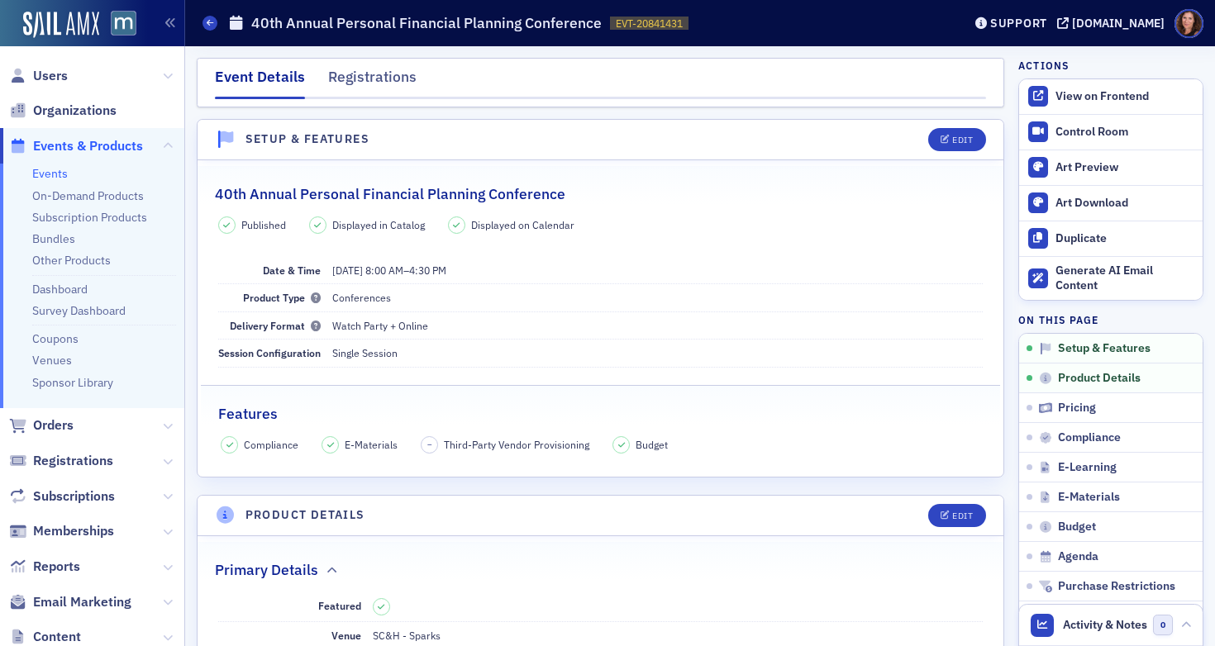
click at [45, 177] on link "Events" at bounding box center [50, 173] width 36 height 15
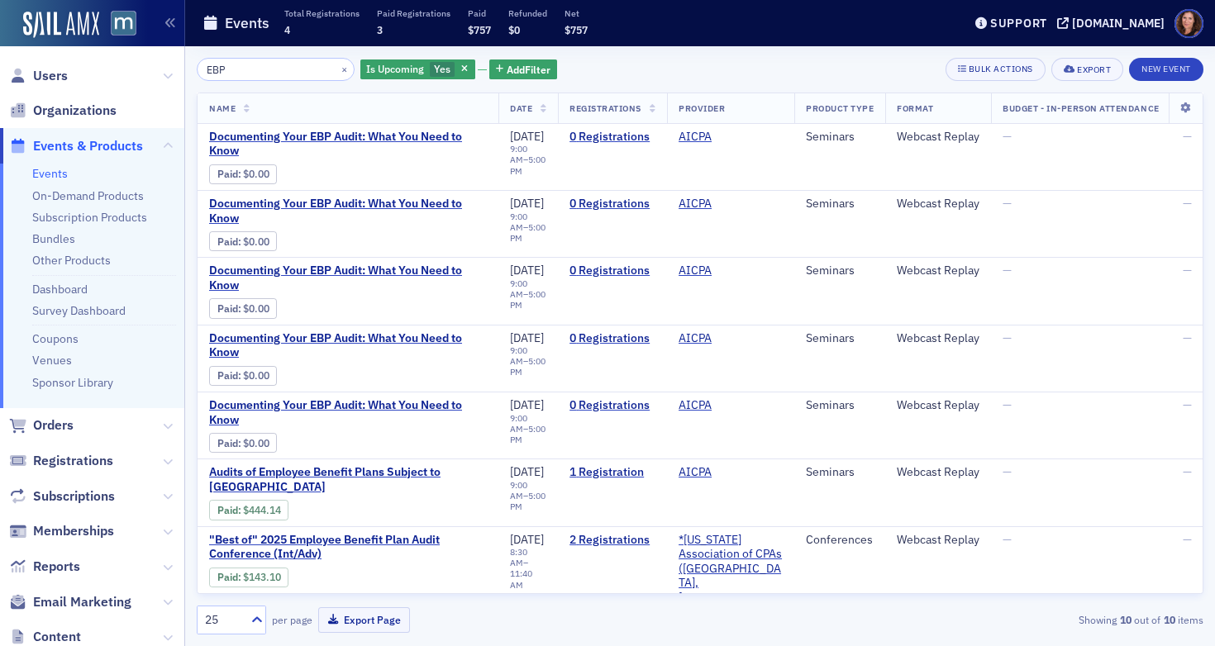
click at [221, 65] on input "EBP" at bounding box center [276, 69] width 158 height 23
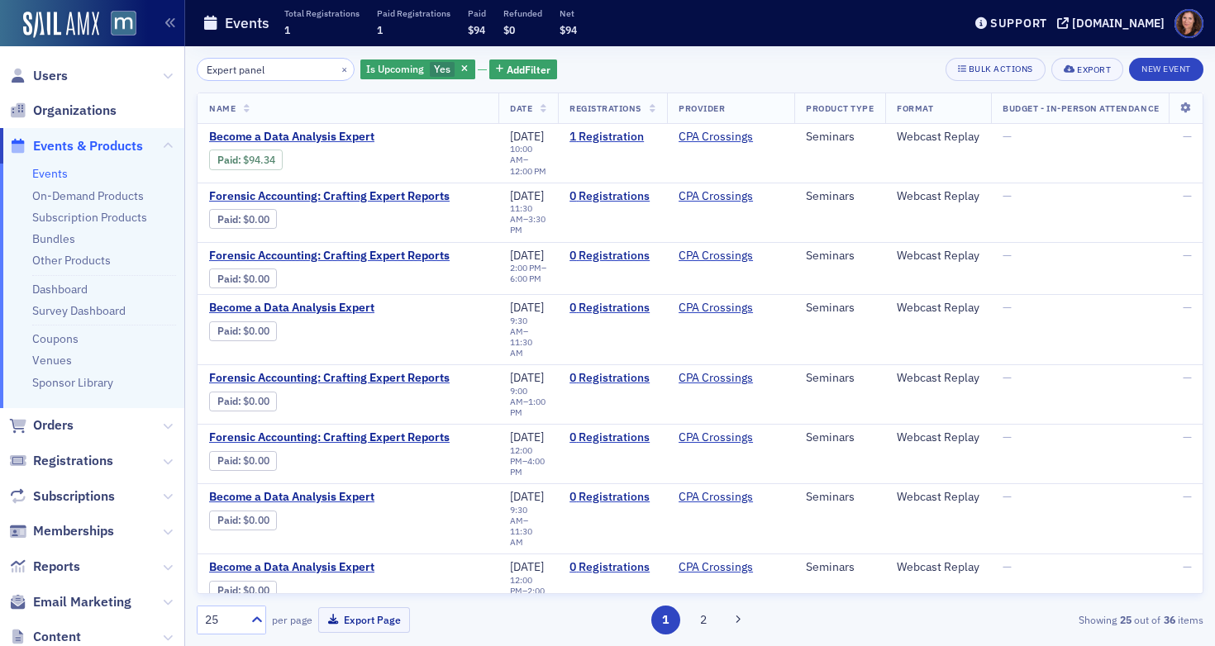
click at [257, 62] on input "Expert panel" at bounding box center [276, 69] width 158 height 23
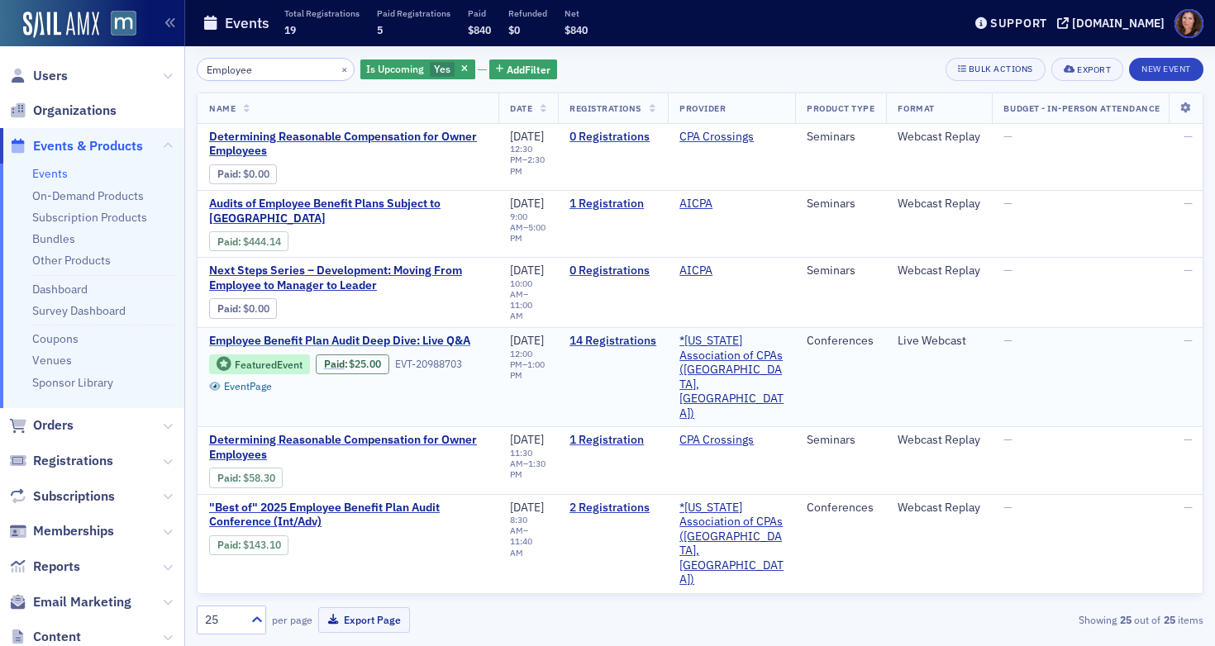
type input "Employee"
click at [403, 334] on span "Employee Benefit Plan Audit Deep Dive: Live Q&A" at bounding box center [348, 341] width 278 height 15
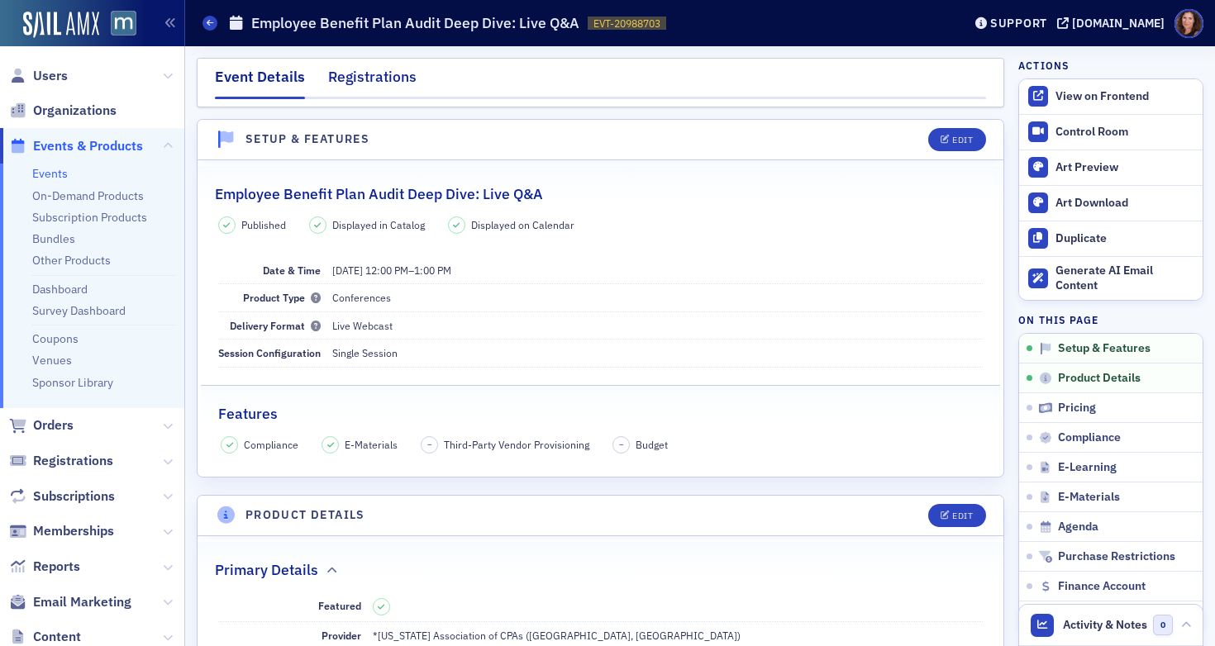
click at [359, 80] on div "Registrations" at bounding box center [372, 81] width 88 height 31
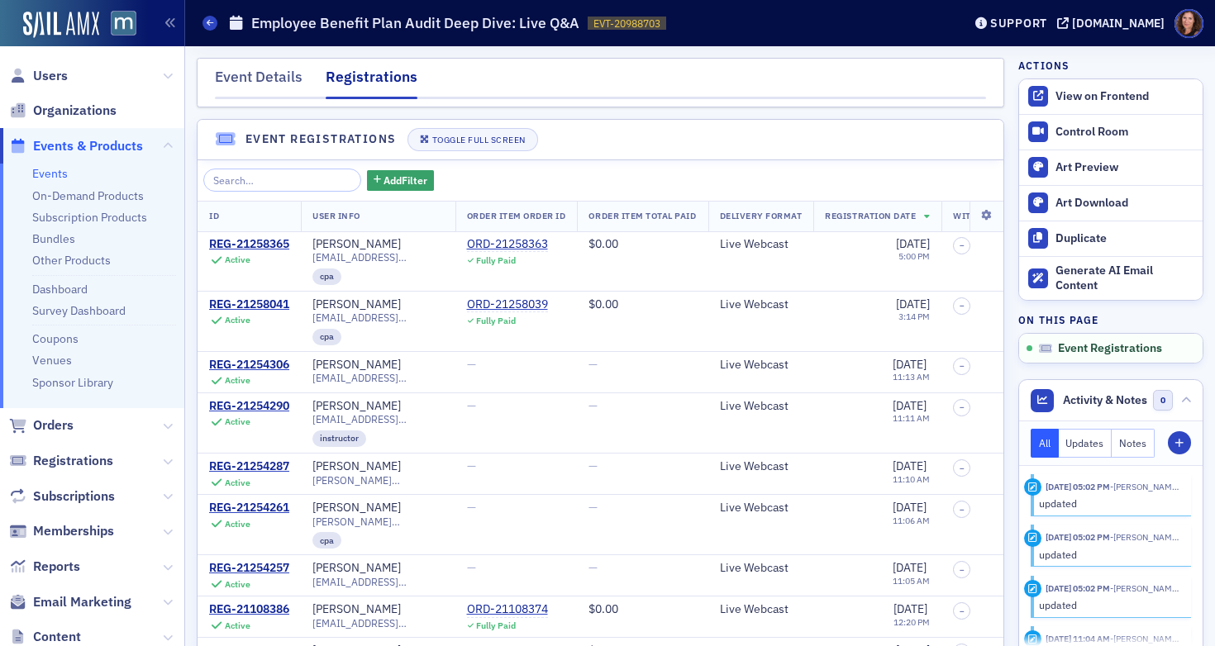
click at [47, 174] on link "Events" at bounding box center [50, 173] width 36 height 15
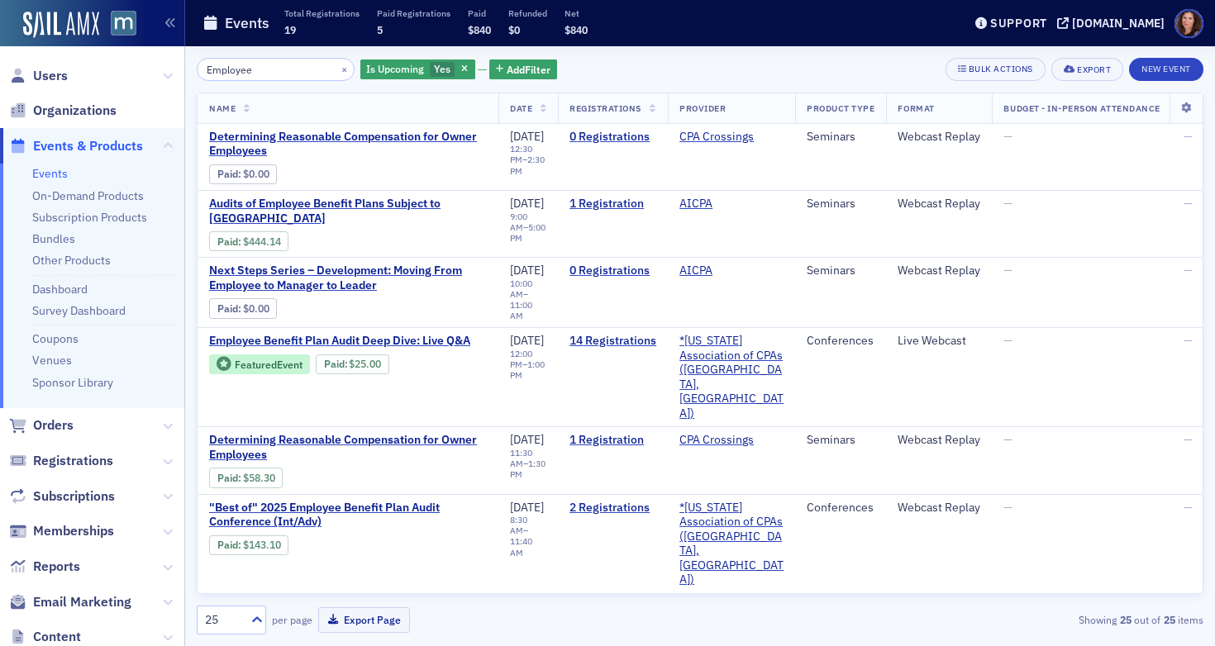
click at [234, 71] on input "Employee" at bounding box center [276, 69] width 158 height 23
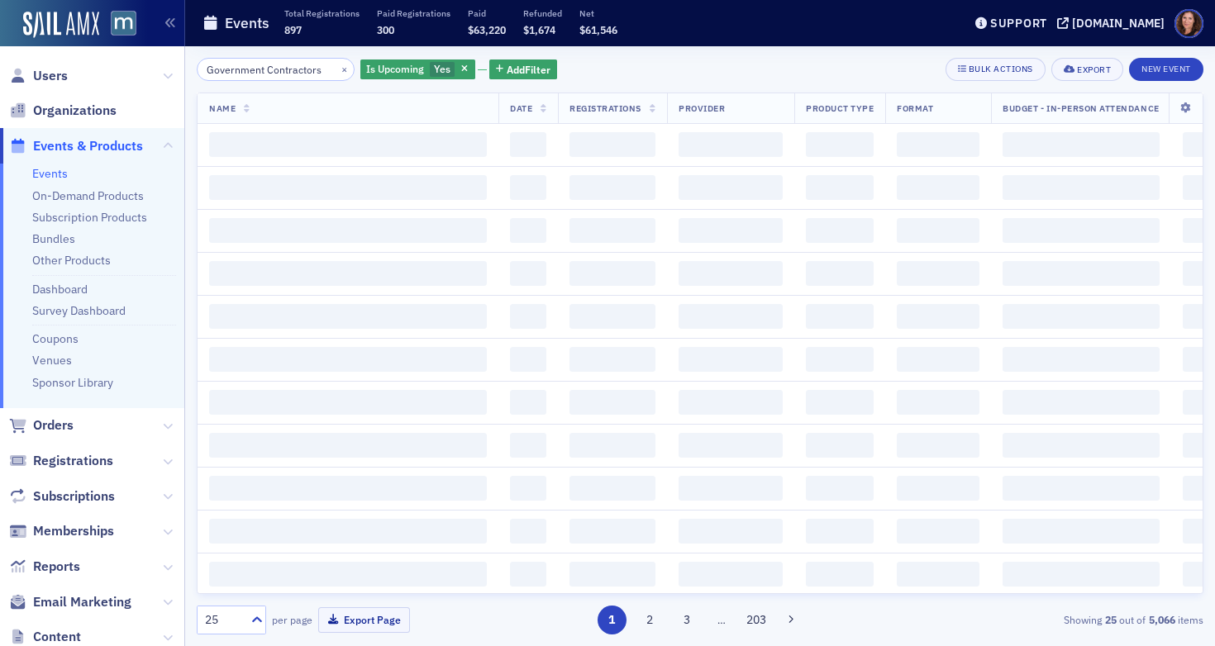
scroll to position [0, 6]
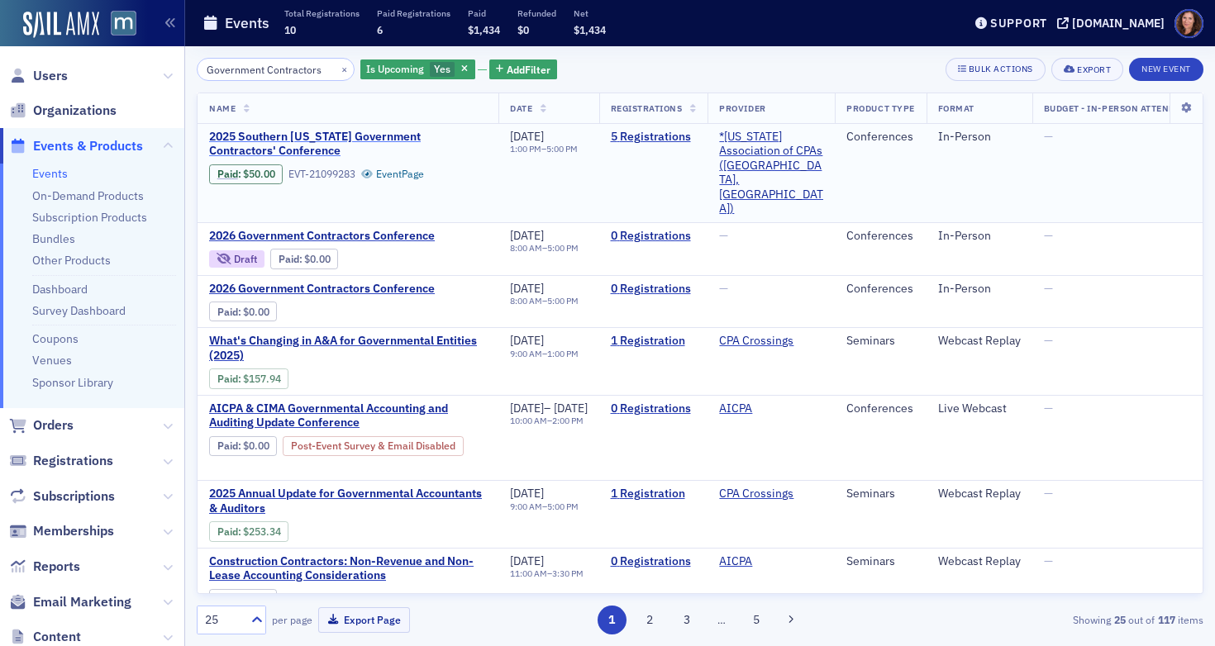
type input "Government Contractors"
click at [268, 140] on span "2025 Southern [US_STATE] Government Contractors' Conference" at bounding box center [348, 144] width 278 height 29
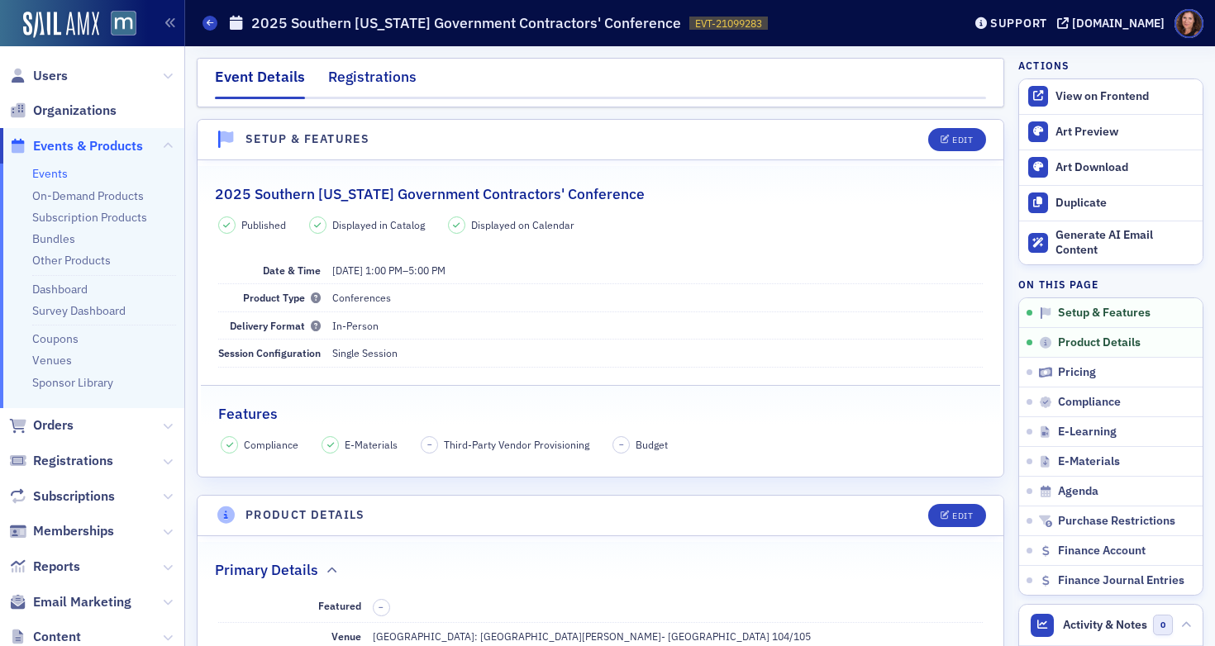
click at [398, 71] on div "Registrations" at bounding box center [372, 81] width 88 height 31
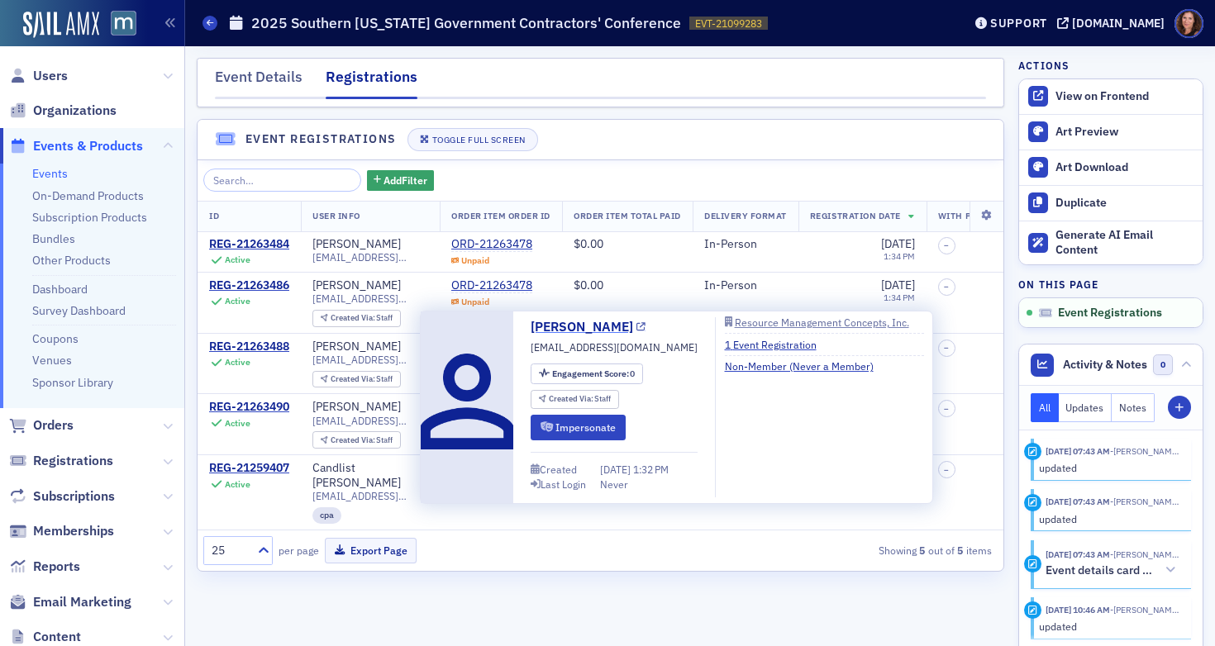
click at [591, 330] on link "[PERSON_NAME]" at bounding box center [588, 327] width 115 height 20
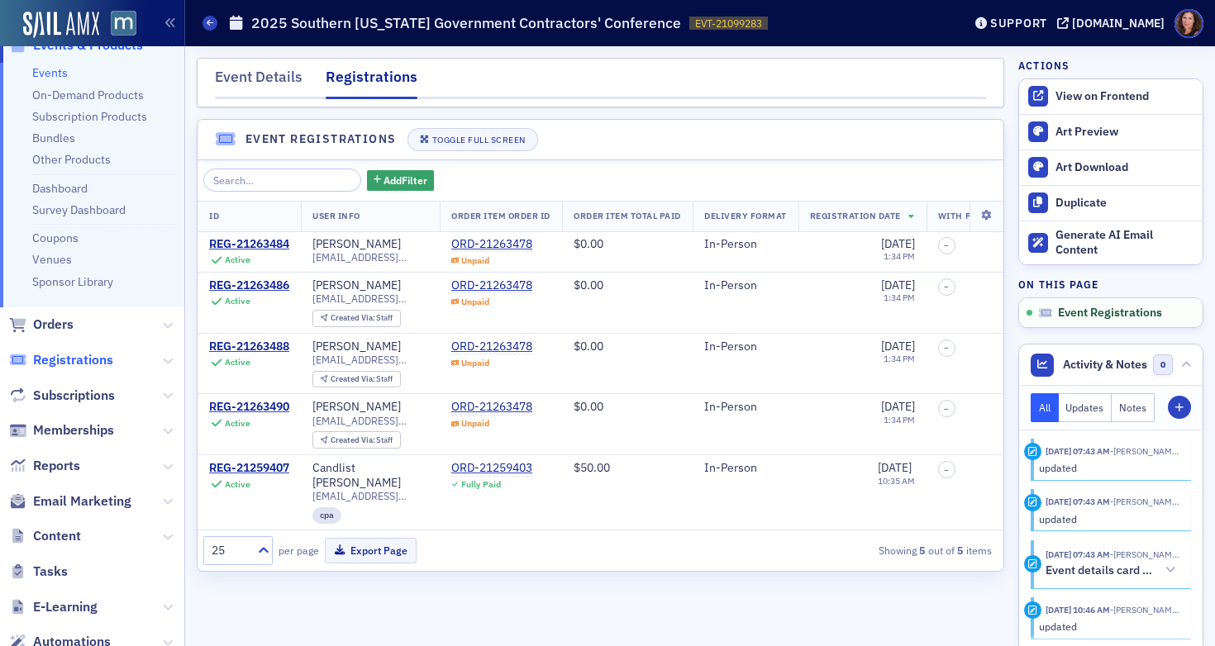
scroll to position [124, 0]
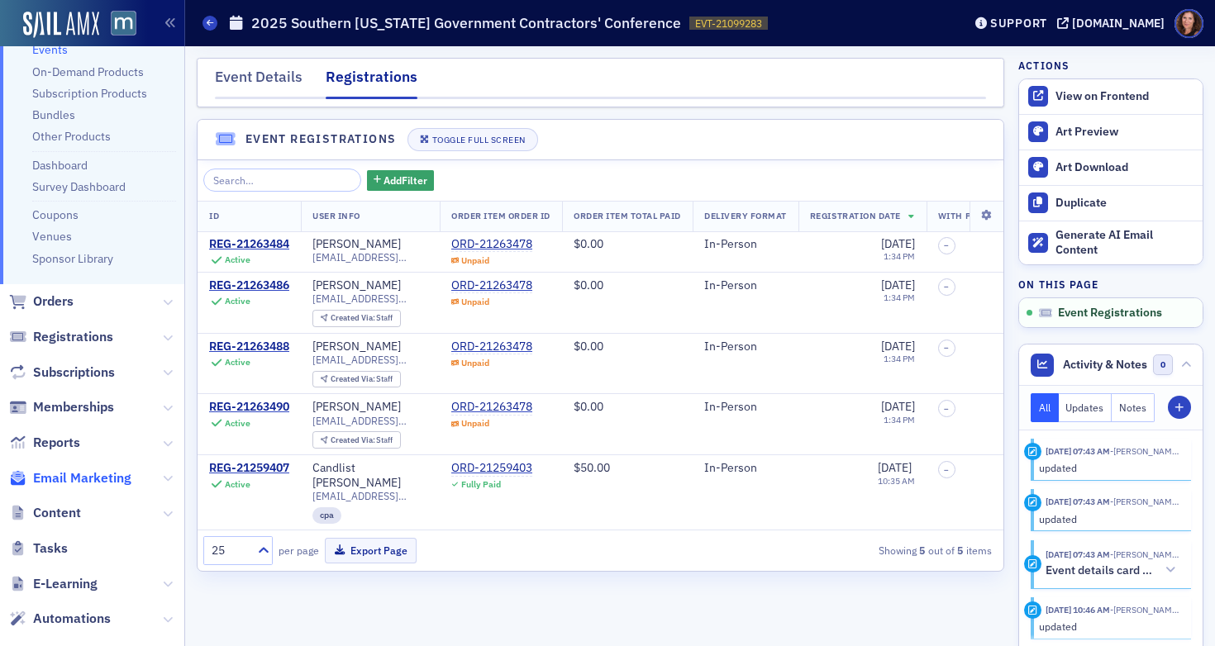
click at [61, 480] on span "Email Marketing" at bounding box center [82, 479] width 98 height 18
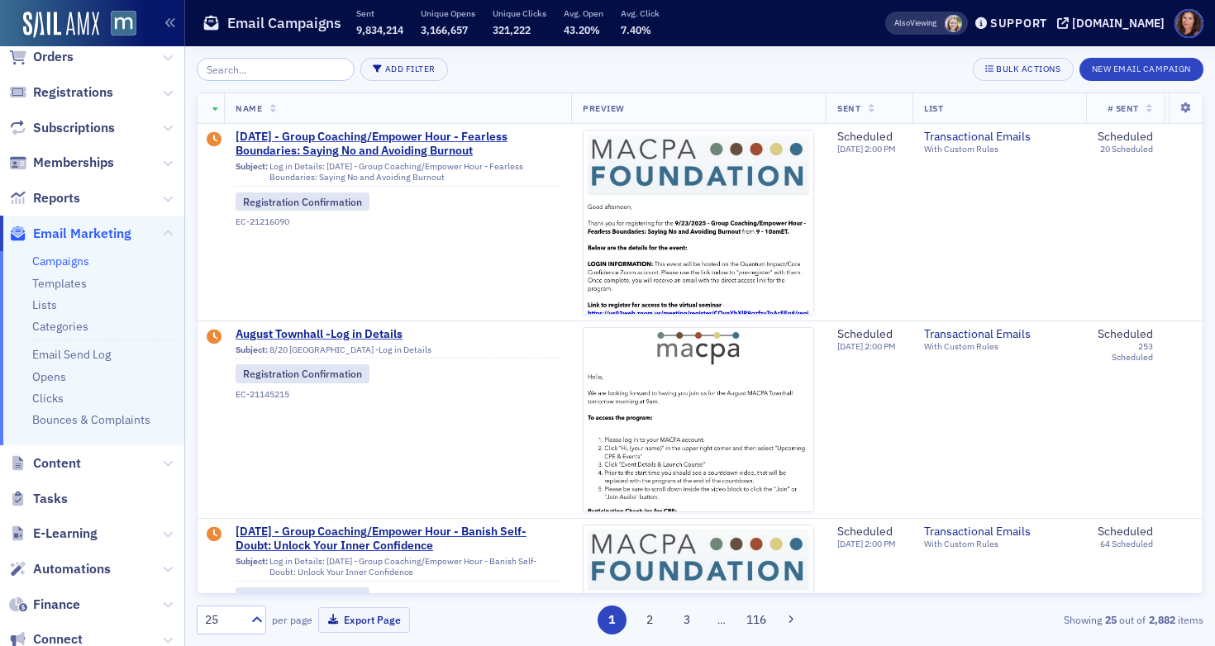
click at [269, 66] on input "search" at bounding box center [276, 69] width 158 height 23
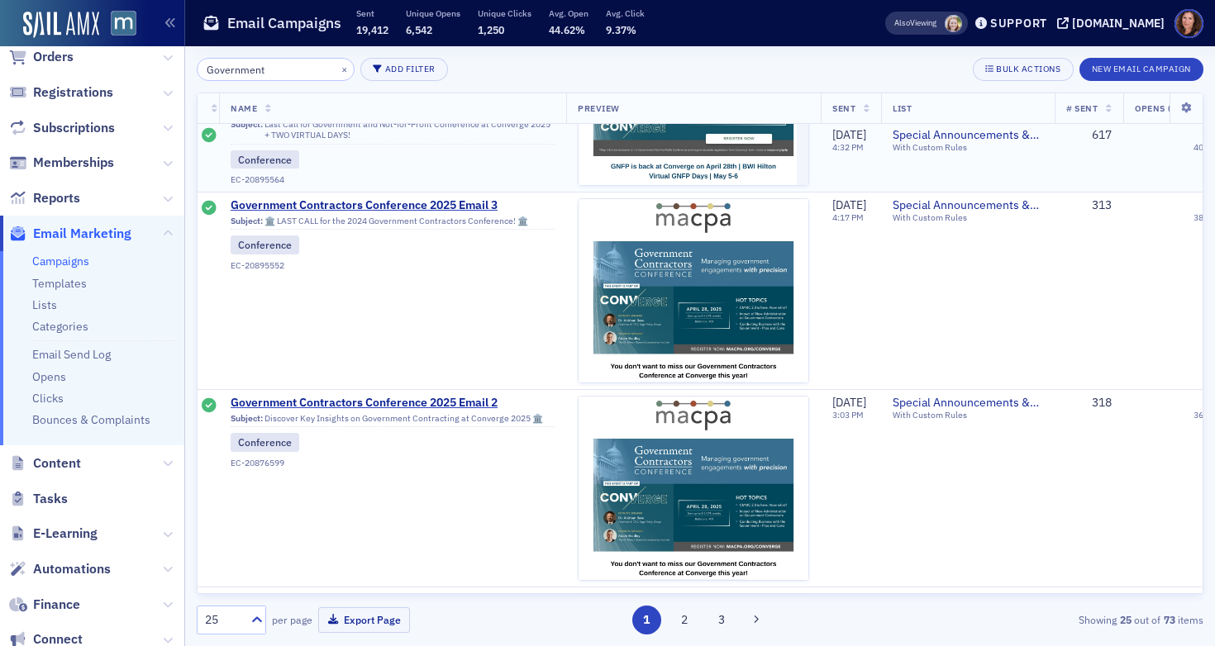
scroll to position [0, 5]
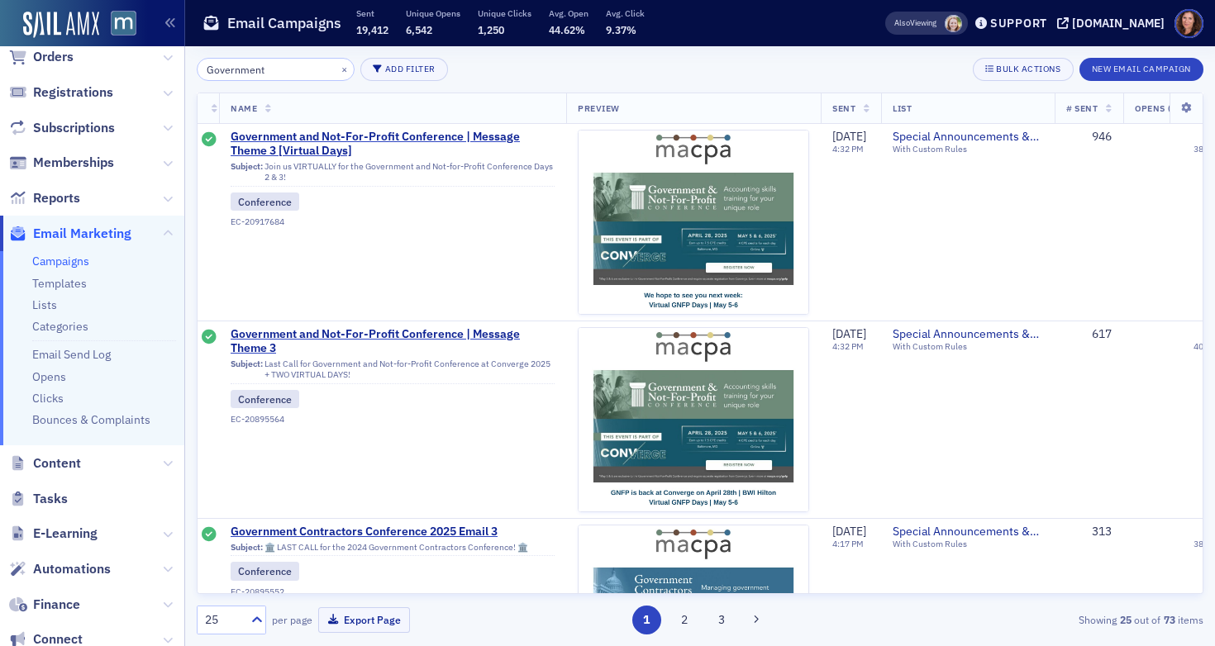
click at [254, 74] on input "Government" at bounding box center [276, 69] width 158 height 23
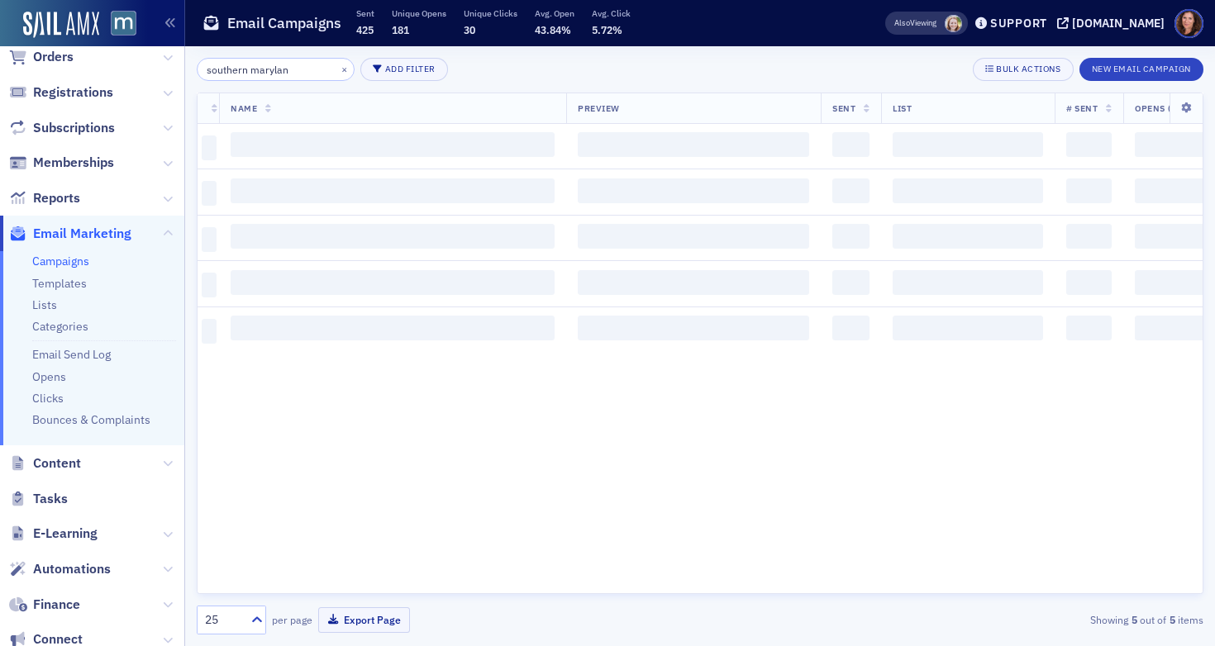
type input "southern maryland"
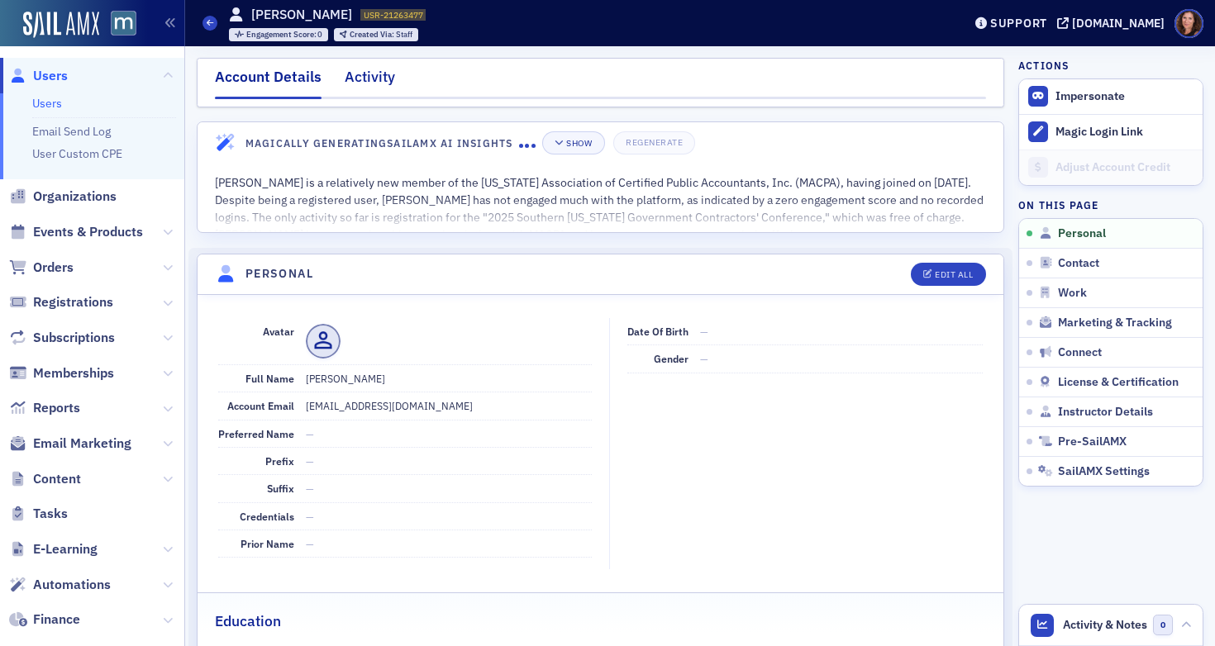
click at [372, 71] on div "Activity" at bounding box center [370, 81] width 50 height 31
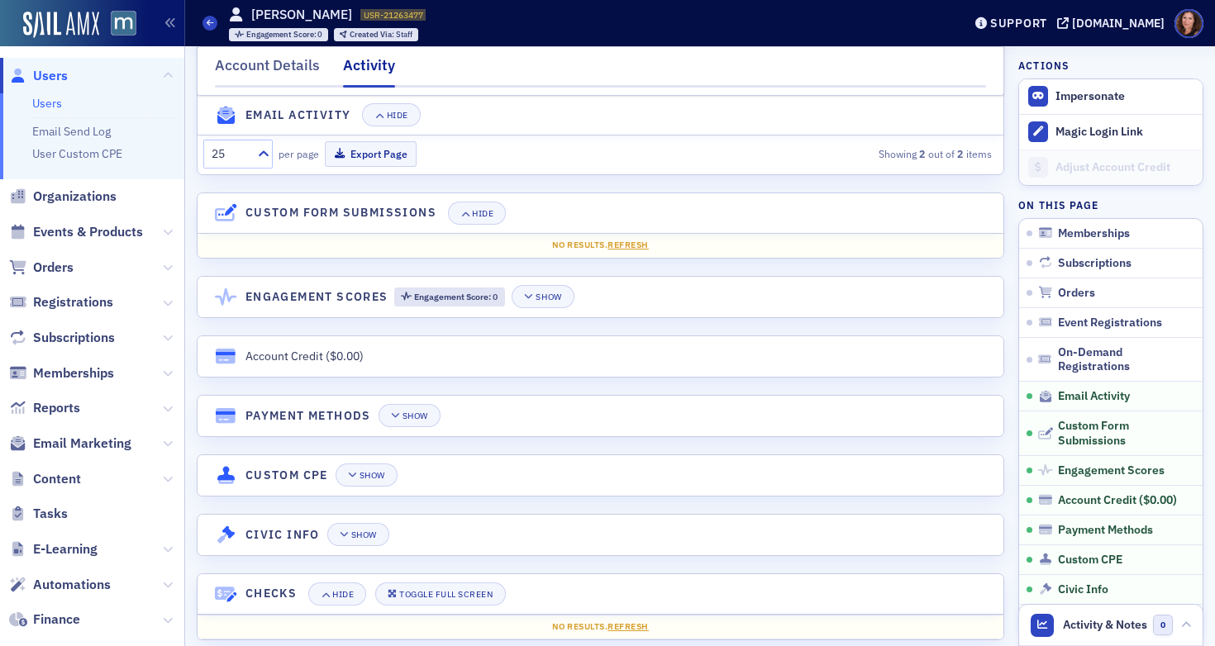
scroll to position [867, 0]
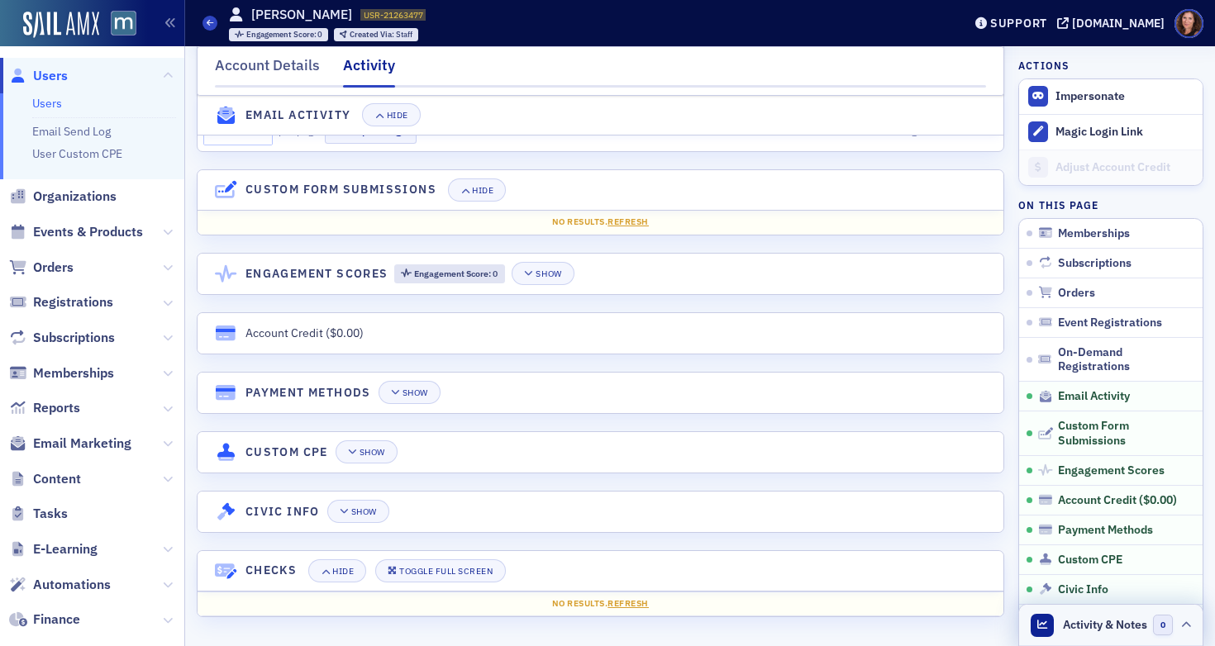
click at [1105, 626] on span "Activity & Notes" at bounding box center [1105, 625] width 84 height 17
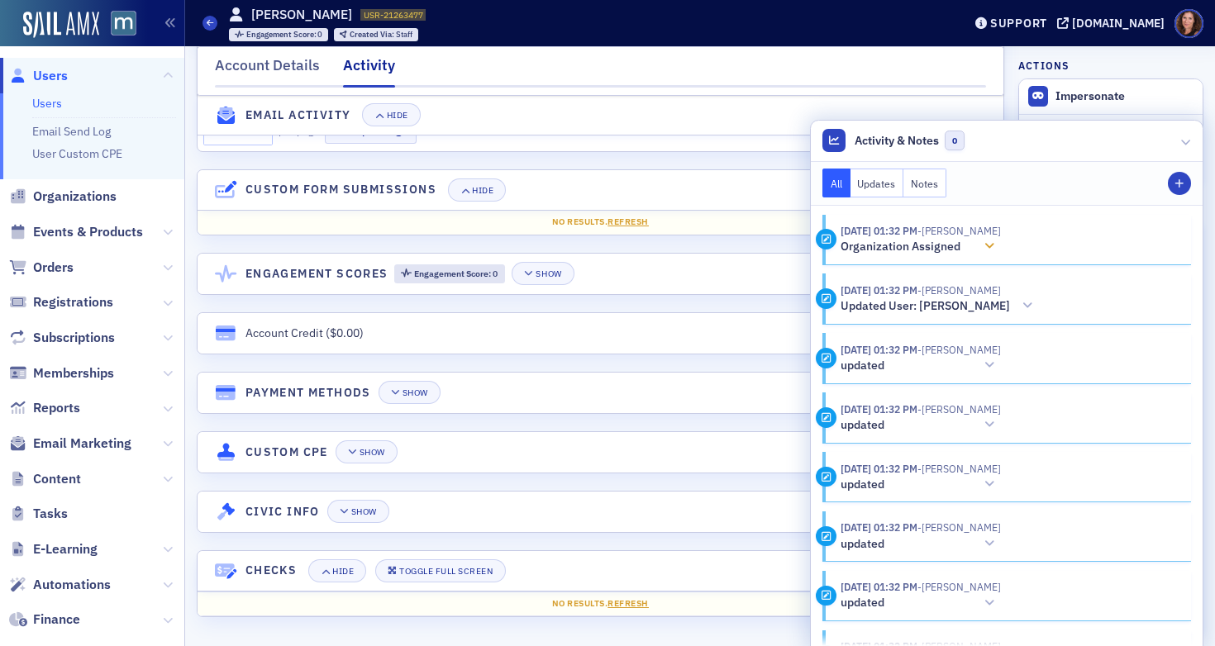
click at [982, 242] on div at bounding box center [989, 246] width 23 height 17
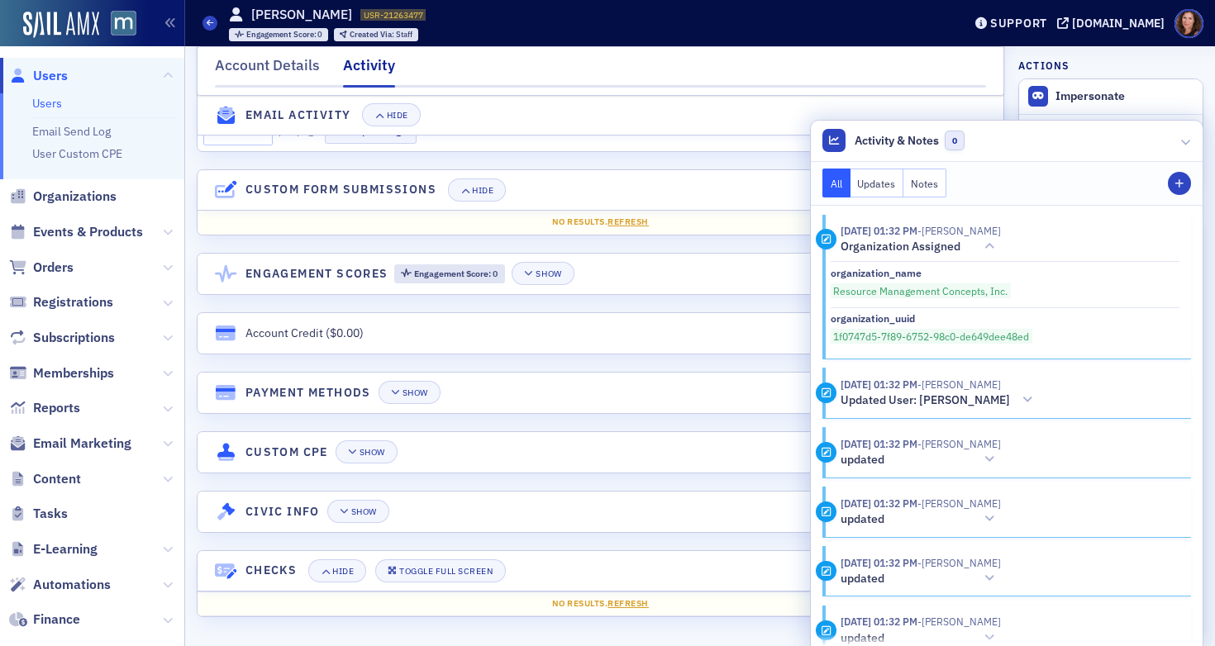
click at [1166, 60] on div "Actions Impersonate Magic Login Link Adjust Account Credit On this page Members…" at bounding box center [1110, 346] width 185 height 577
click at [803, 71] on nav "Account Details Activity" at bounding box center [600, 71] width 771 height 33
